Goal: Task Accomplishment & Management: Complete application form

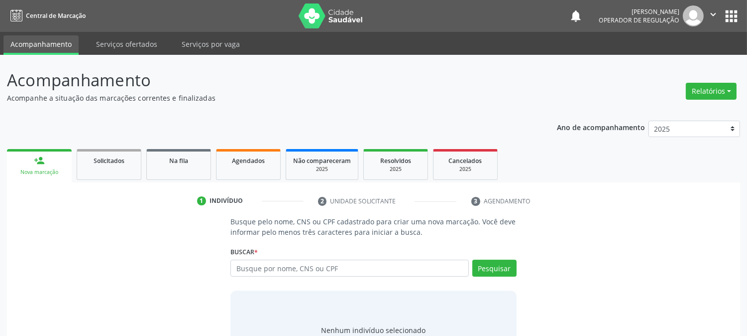
click at [245, 267] on input "text" at bounding box center [349, 267] width 238 height 17
type input "705309419470590"
click at [485, 269] on button "Pesquisar" at bounding box center [494, 267] width 44 height 17
type input "705309419470590"
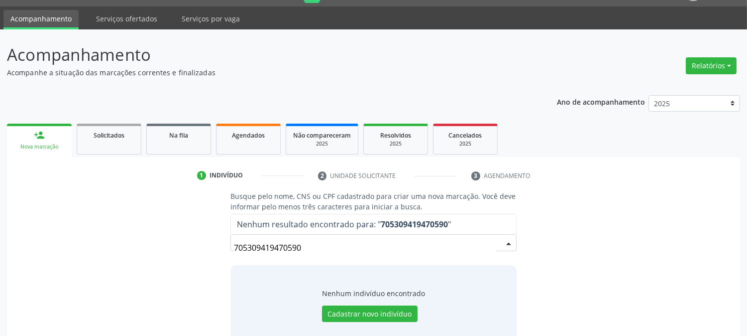
scroll to position [47, 0]
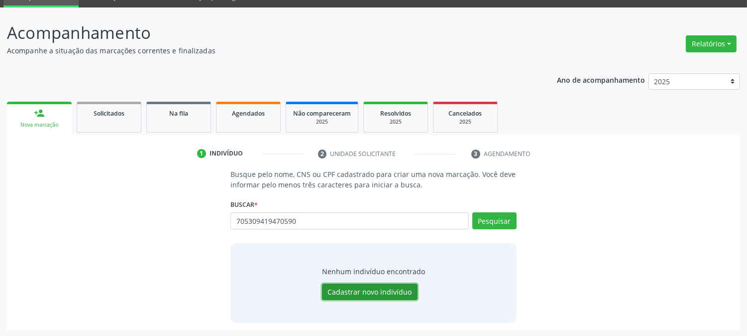
click at [383, 287] on button "Cadastrar novo indivíduo" at bounding box center [370, 291] width 96 height 17
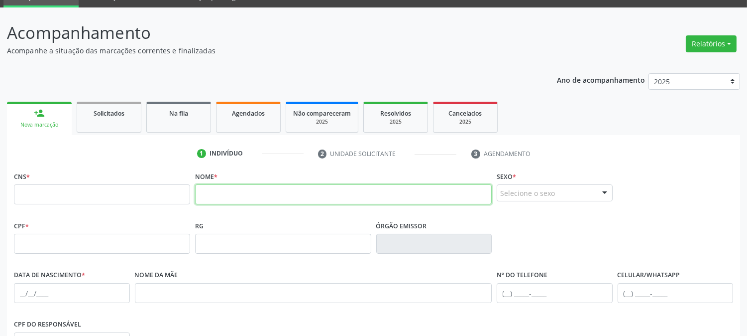
click at [221, 197] on input "text" at bounding box center [343, 194] width 297 height 20
type input "[PERSON_NAME]"
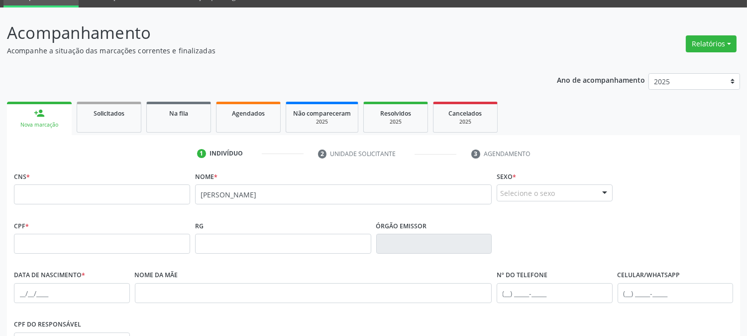
click at [532, 196] on div "Selecione o sexo" at bounding box center [555, 192] width 116 height 17
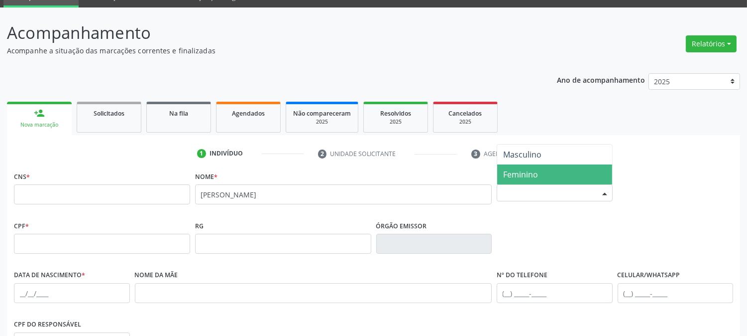
click at [538, 172] on span "Feminino" at bounding box center [554, 174] width 115 height 20
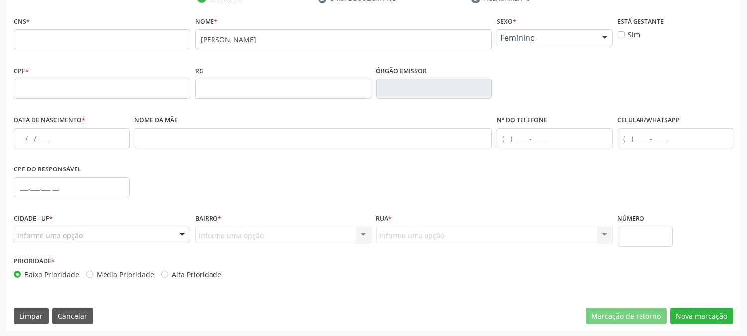
scroll to position [203, 0]
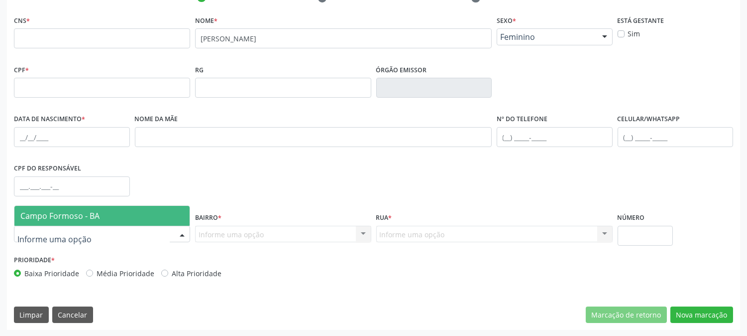
click at [94, 212] on span "Campo Formoso - BA" at bounding box center [59, 215] width 79 height 11
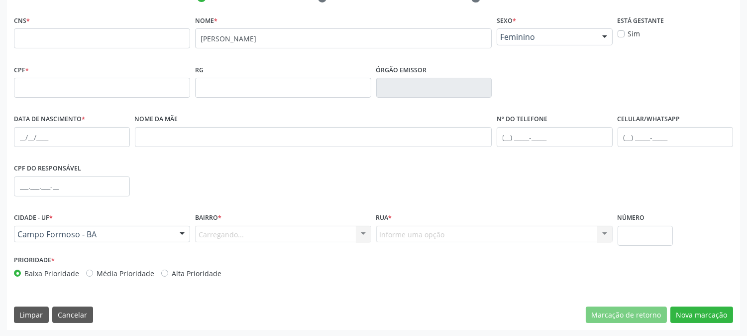
click at [228, 237] on div "Carregando... Nenhum resultado encontrado para: " " Nenhuma opção encontrada. D…" at bounding box center [283, 234] width 176 height 17
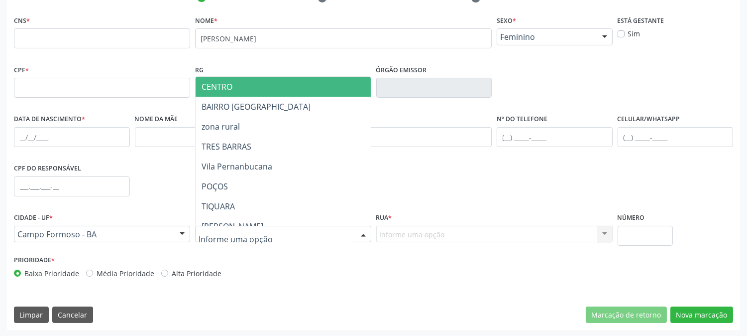
click at [250, 92] on span "CENTRO" at bounding box center [303, 87] width 215 height 20
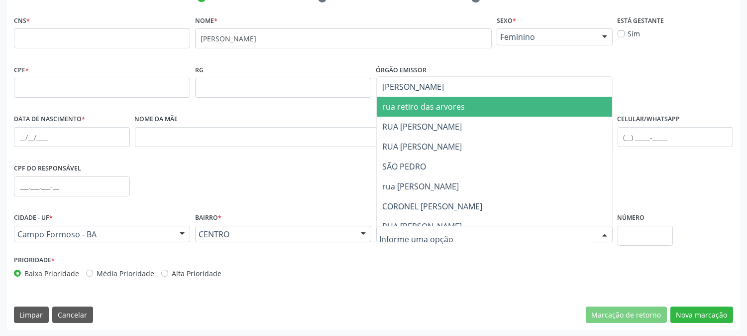
click at [422, 104] on span "rua retiro das arvores" at bounding box center [424, 106] width 83 height 11
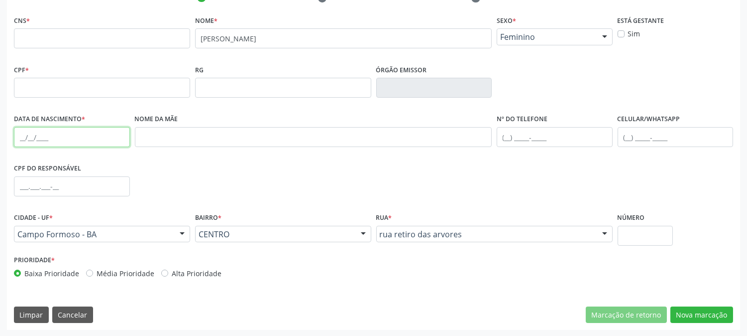
click at [73, 131] on input "text" at bounding box center [72, 137] width 116 height 20
type input "[DATE]"
click at [707, 317] on button "Nova marcação" at bounding box center [702, 314] width 63 height 17
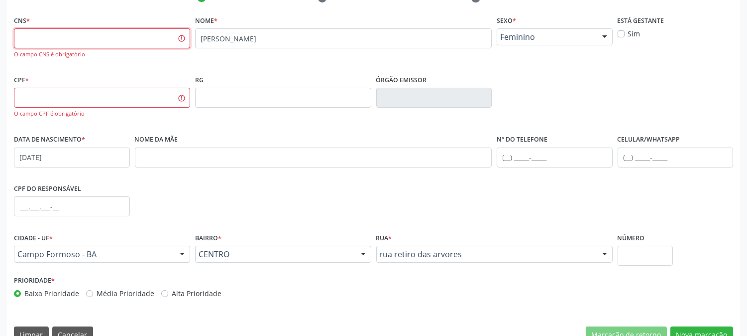
click at [53, 40] on input "text" at bounding box center [102, 38] width 176 height 20
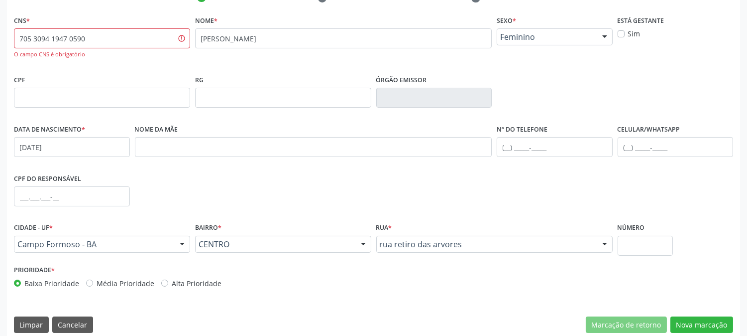
type input "705 3094 1947 0590"
click at [76, 100] on input "text" at bounding box center [102, 98] width 176 height 20
click at [715, 322] on button "Nova marcação" at bounding box center [702, 324] width 63 height 17
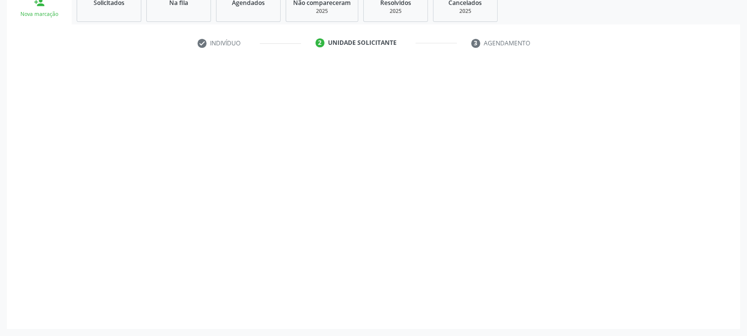
scroll to position [157, 0]
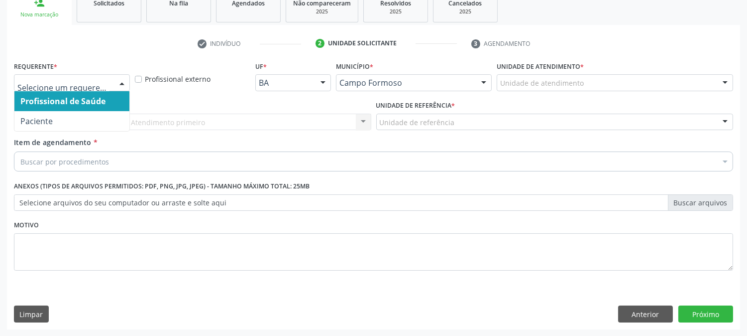
click at [100, 87] on div at bounding box center [72, 82] width 116 height 17
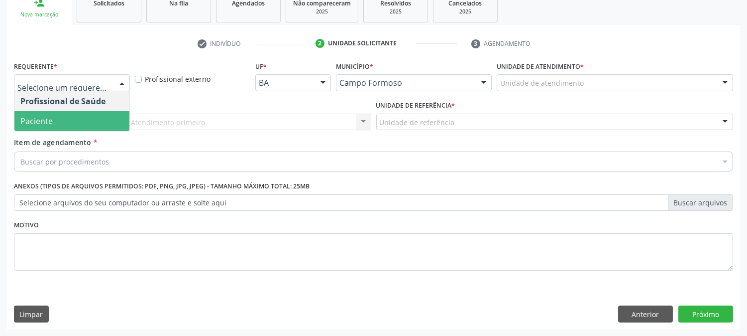
click at [89, 121] on span "Paciente" at bounding box center [71, 121] width 115 height 20
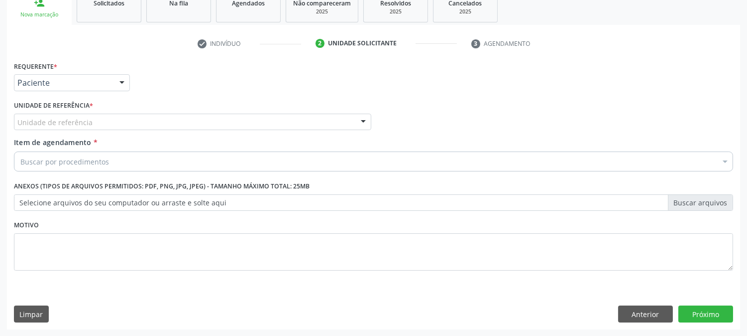
click at [102, 117] on div "Unidade de referência" at bounding box center [192, 121] width 357 height 17
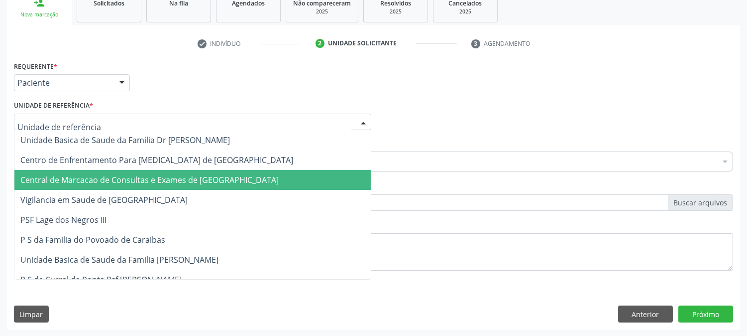
click at [92, 172] on span "Central de Marcacao de Consultas e Exames de [GEOGRAPHIC_DATA]" at bounding box center [192, 180] width 356 height 20
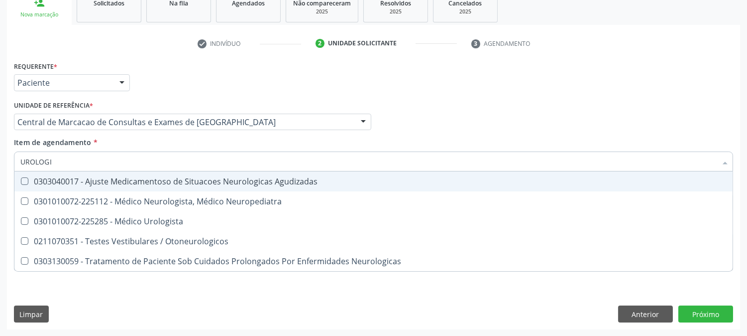
type input "UROLOGIS"
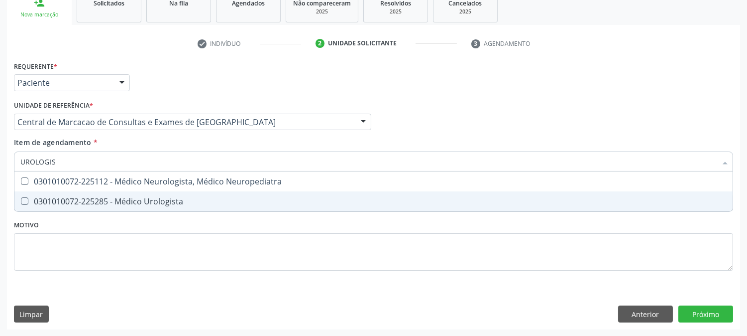
click at [72, 193] on span "0301010072-225285 - Médico Urologista" at bounding box center [373, 201] width 718 height 20
checkbox Urologista "true"
click at [717, 311] on div "Requerente * Paciente Profissional de Saúde Paciente Nenhum resultado encontrad…" at bounding box center [373, 194] width 733 height 270
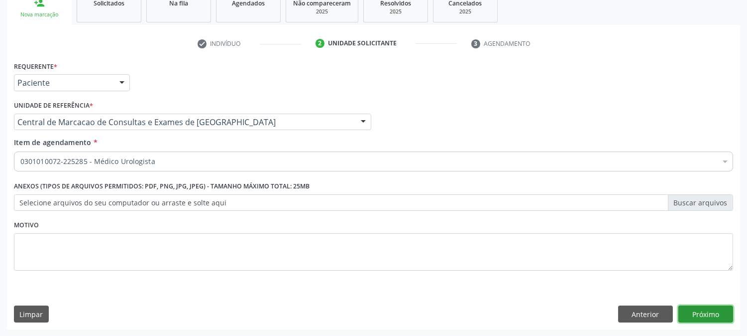
click at [705, 311] on button "Próximo" at bounding box center [706, 313] width 55 height 17
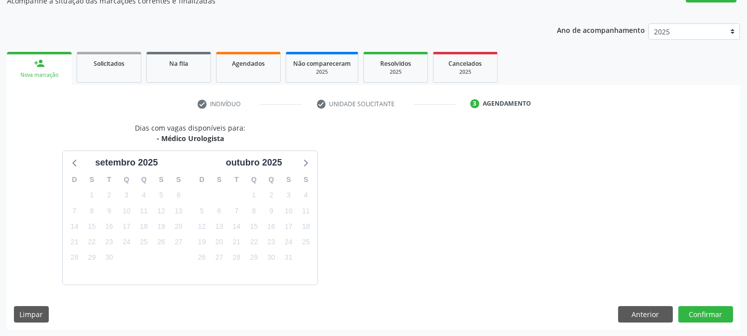
scroll to position [126, 0]
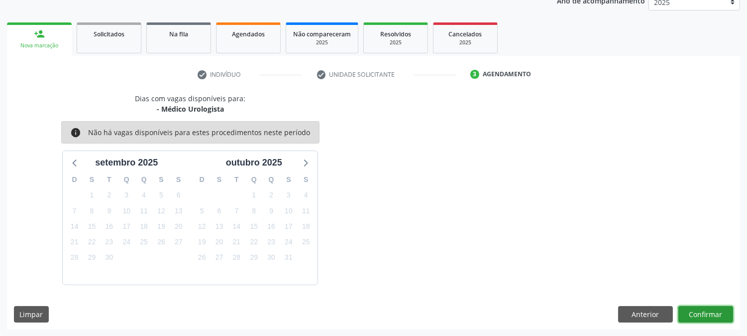
click at [719, 311] on button "Confirmar" at bounding box center [706, 314] width 55 height 17
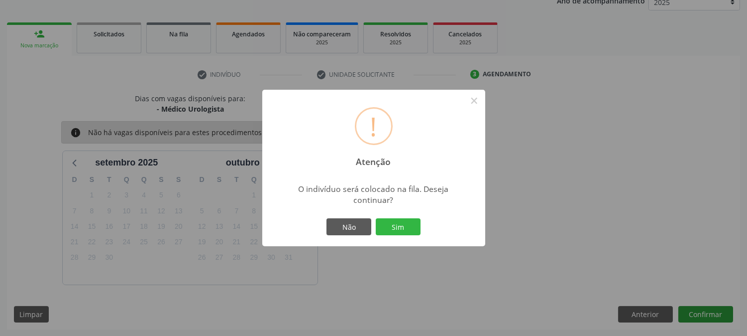
click at [376, 218] on button "Sim" at bounding box center [398, 226] width 45 height 17
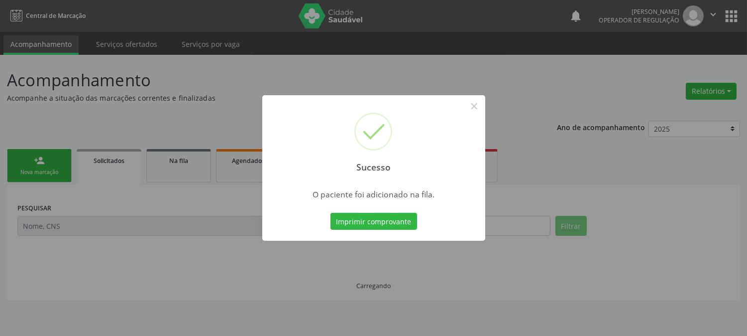
scroll to position [0, 0]
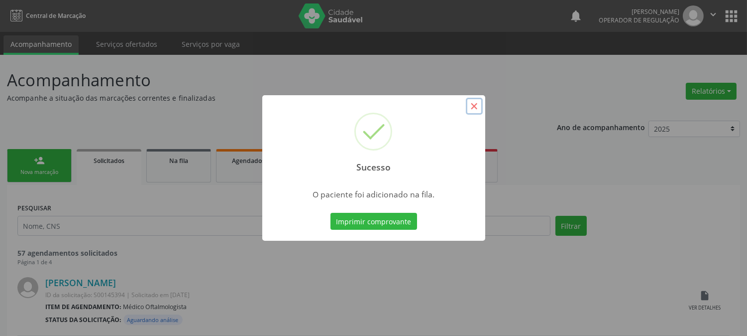
click at [476, 106] on button "×" at bounding box center [474, 106] width 17 height 17
